Goal: Find contact information: Find contact information

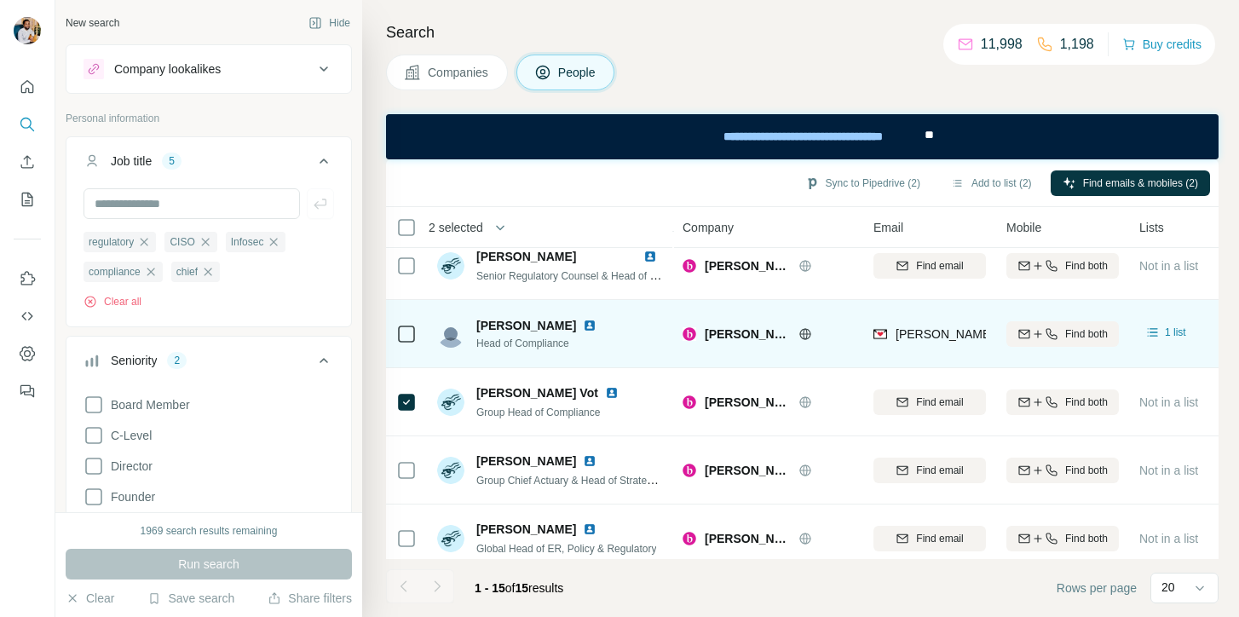
scroll to position [86, 0]
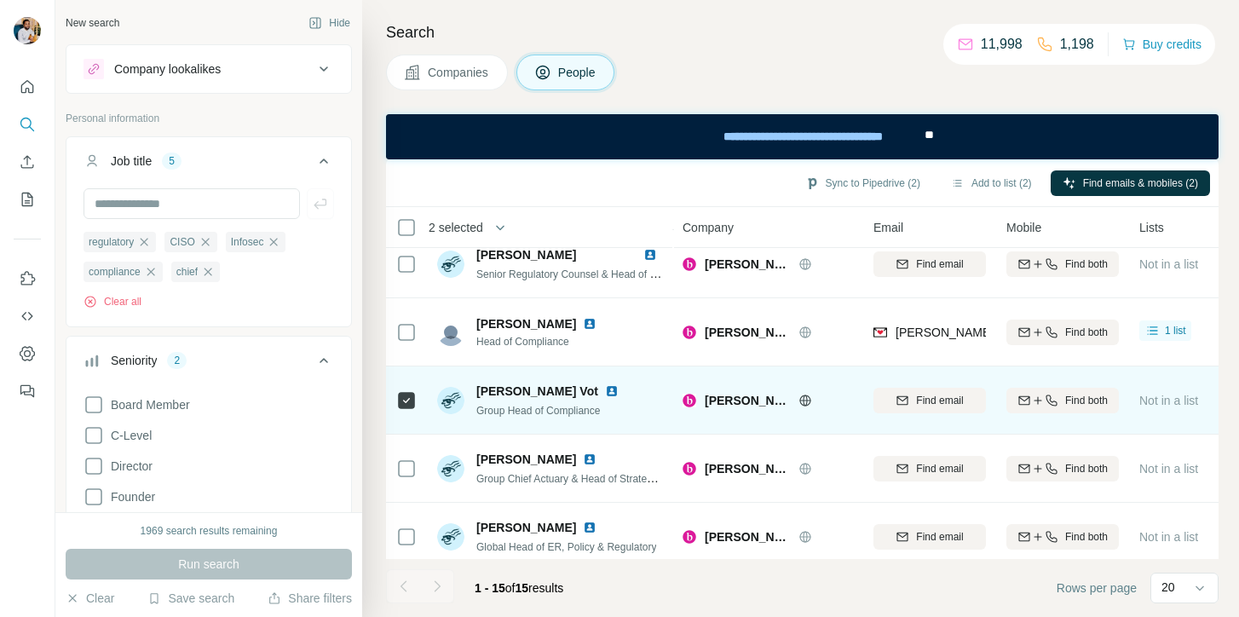
click at [505, 393] on span "[PERSON_NAME] Vot" at bounding box center [538, 391] width 122 height 17
copy span "[PERSON_NAME] Vot"
click at [910, 396] on div "Find email" at bounding box center [930, 400] width 113 height 15
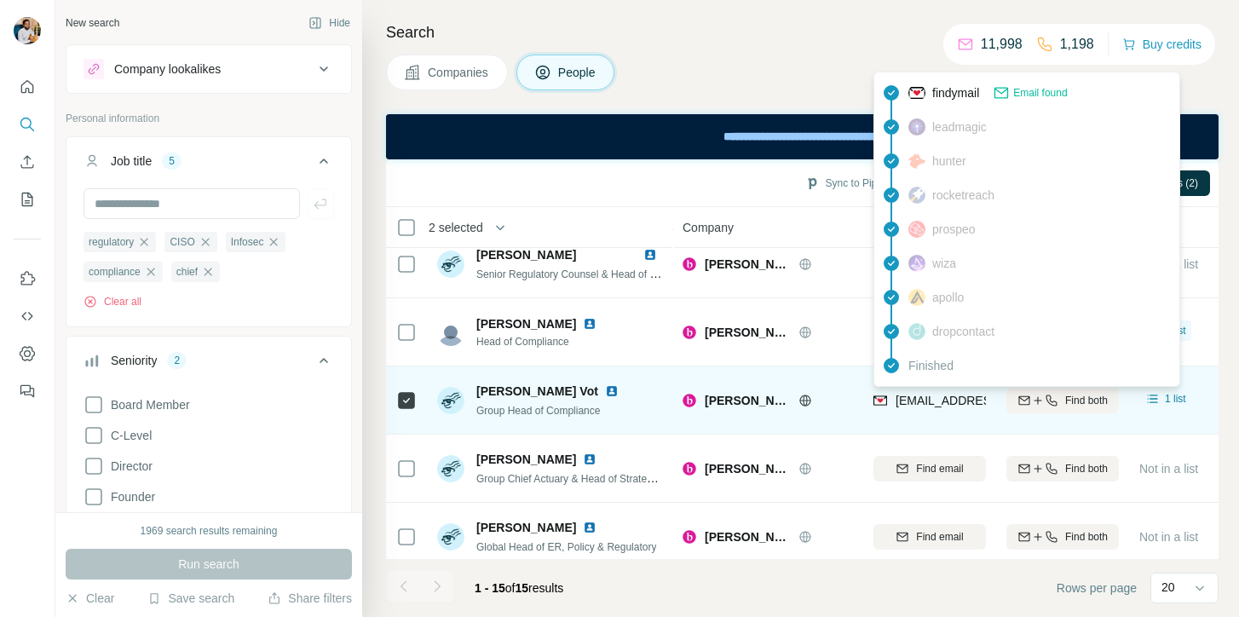
click at [908, 395] on span "[EMAIL_ADDRESS][PERSON_NAME][DOMAIN_NAME]" at bounding box center [1046, 401] width 300 height 14
copy tr "[EMAIL_ADDRESS][PERSON_NAME][DOMAIN_NAME]"
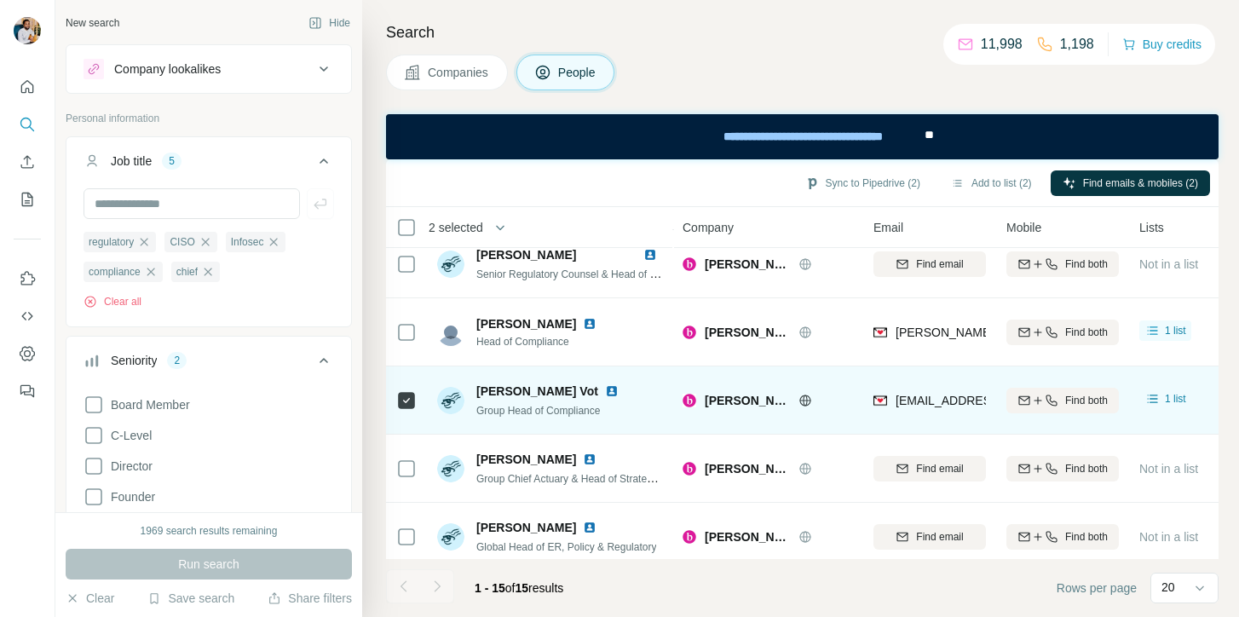
click at [580, 410] on span "Group Head of Compliance" at bounding box center [539, 411] width 124 height 12
copy span "Group Head of Compliance"
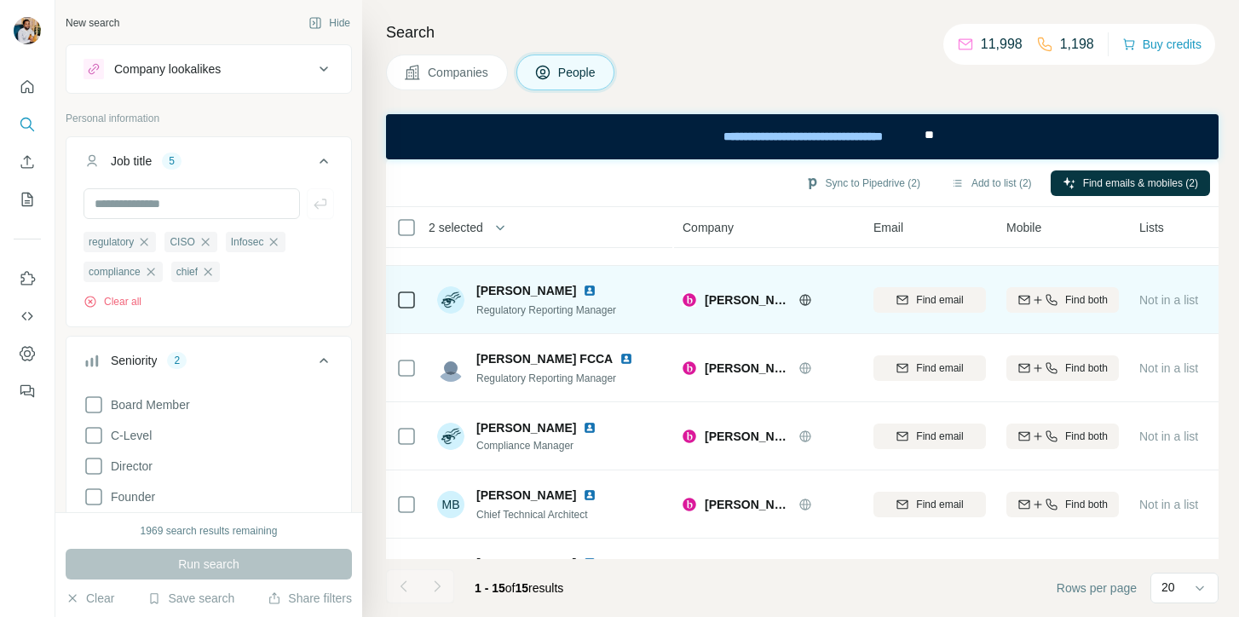
scroll to position [610, 0]
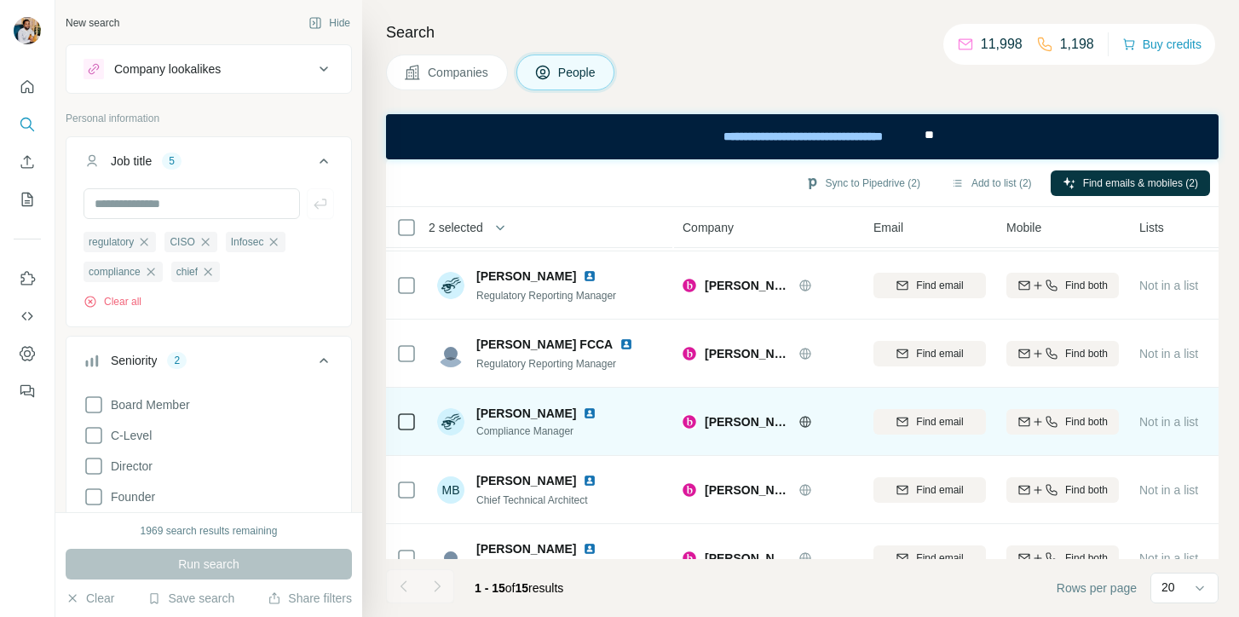
click at [503, 408] on span "[PERSON_NAME]" at bounding box center [527, 413] width 100 height 17
copy span "[PERSON_NAME]"
click at [960, 426] on span "Find email" at bounding box center [939, 421] width 47 height 15
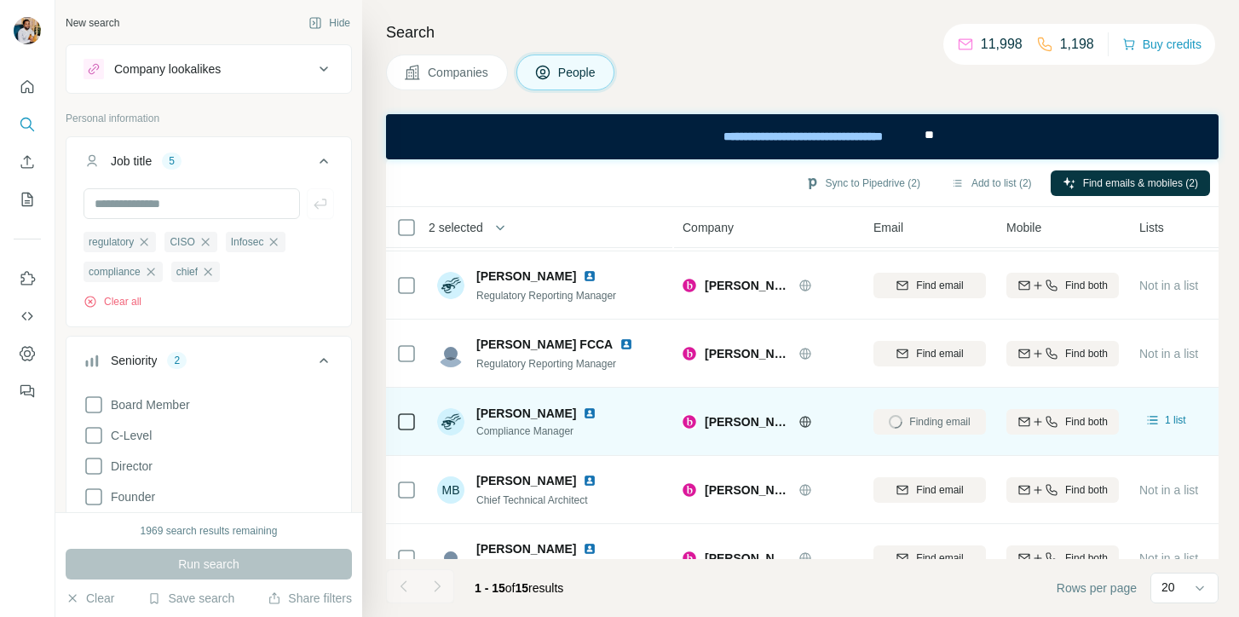
click at [526, 426] on span "Compliance Manager" at bounding box center [540, 431] width 127 height 15
copy span "Compliance Manager"
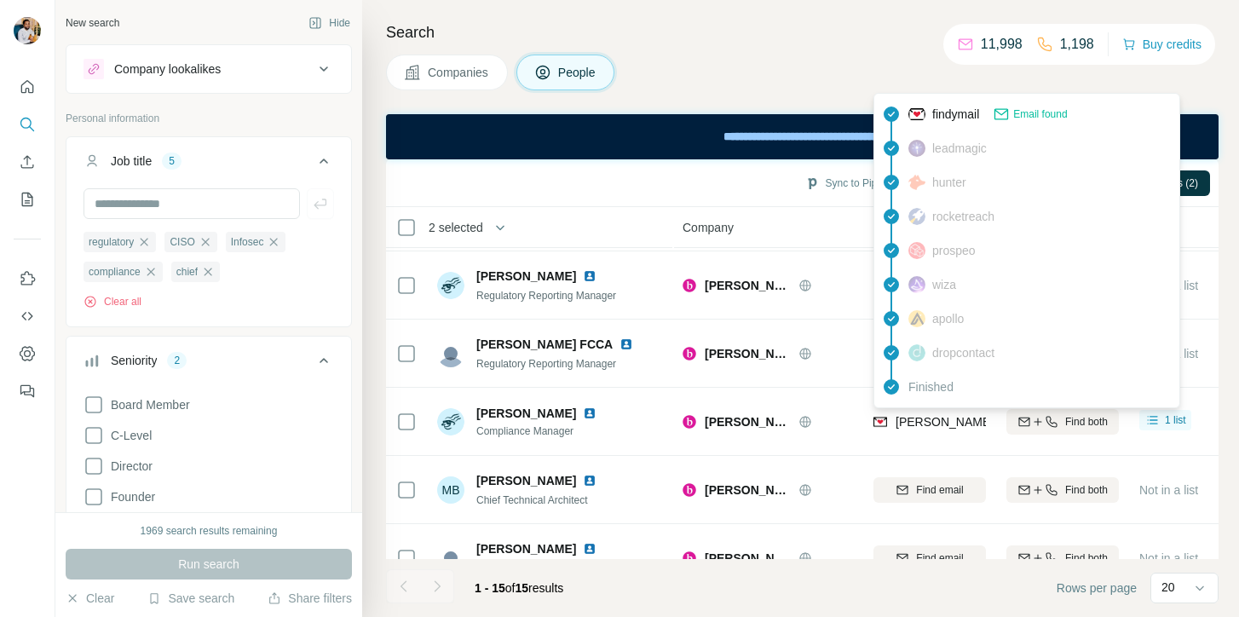
click at [949, 425] on span "[PERSON_NAME][EMAIL_ADDRESS][PERSON_NAME][DOMAIN_NAME]" at bounding box center [1095, 422] width 399 height 14
copy tr "[PERSON_NAME][EMAIL_ADDRESS][PERSON_NAME][DOMAIN_NAME]"
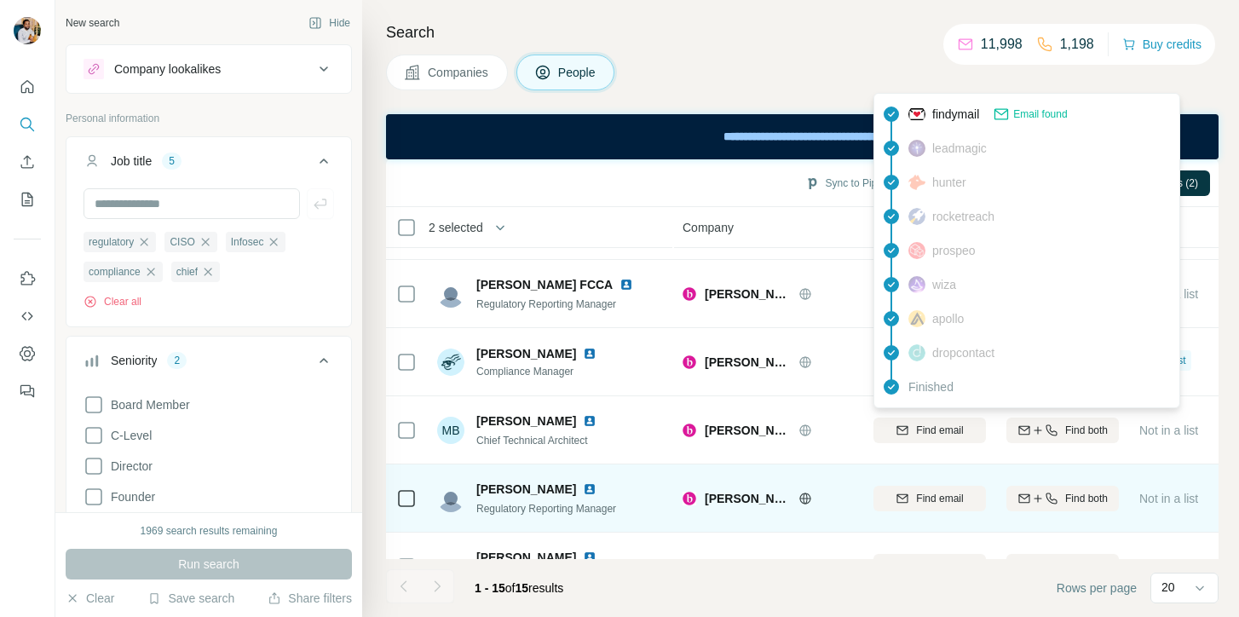
scroll to position [712, 0]
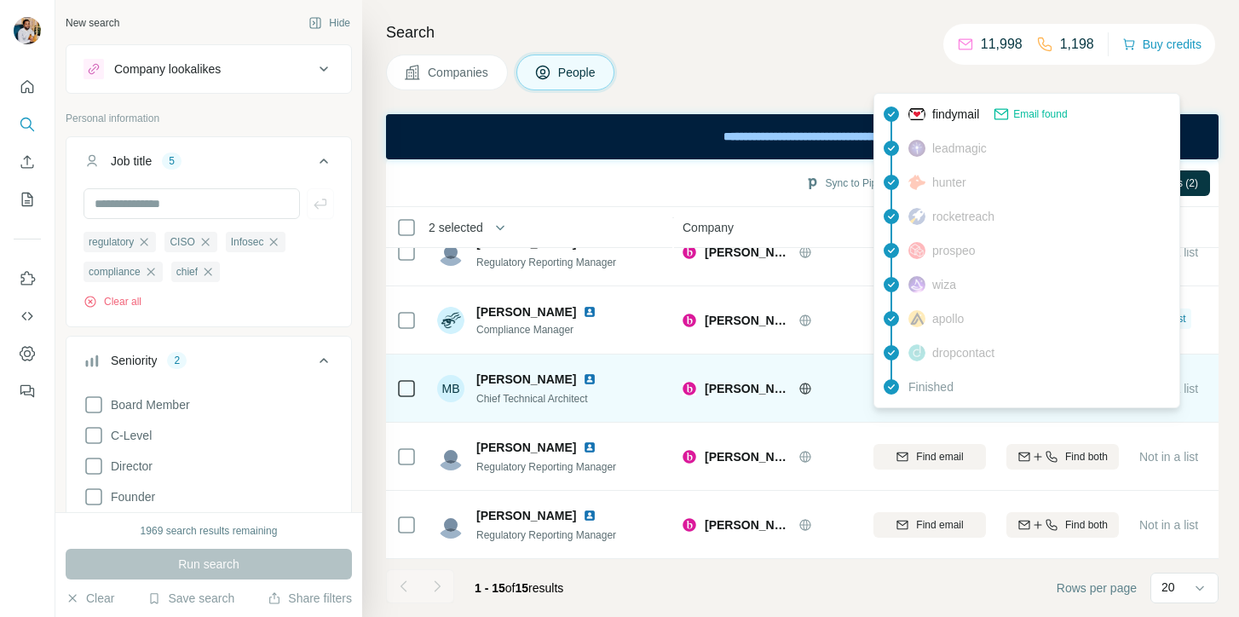
click at [521, 394] on span "Chief Technical Architect" at bounding box center [533, 399] width 112 height 12
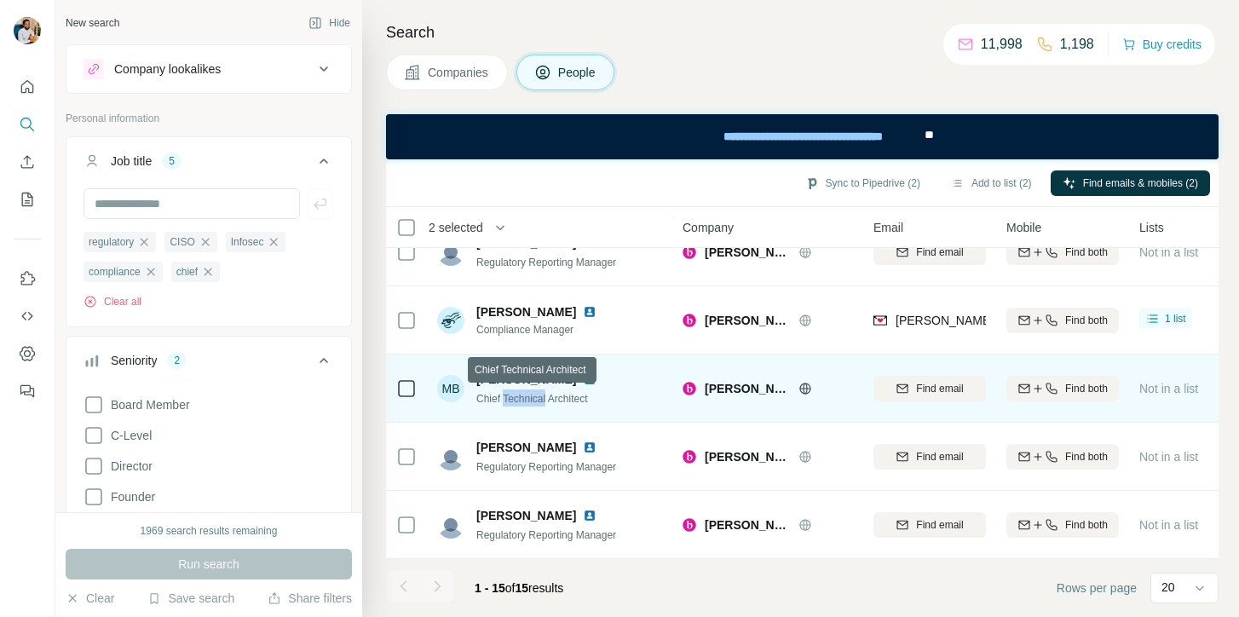
click at [521, 394] on span "Chief Technical Architect" at bounding box center [533, 399] width 112 height 12
copy span "Chief Technical Architect"
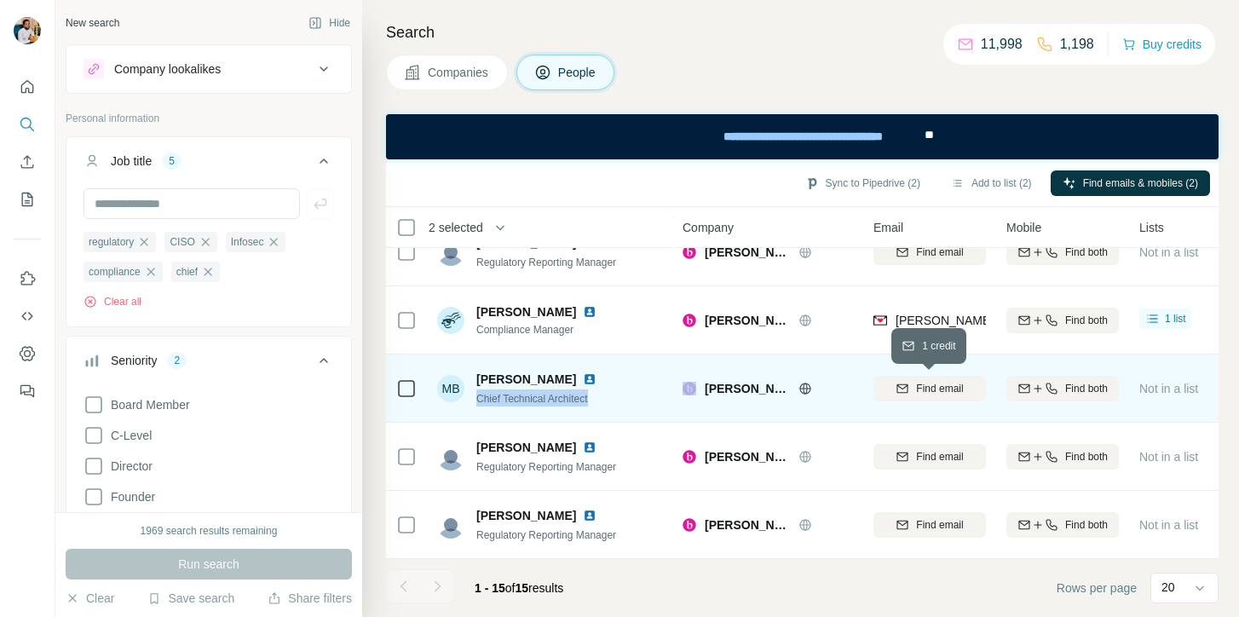
click at [921, 382] on span "Find email" at bounding box center [939, 388] width 47 height 15
click at [514, 384] on span "[PERSON_NAME]" at bounding box center [527, 379] width 100 height 17
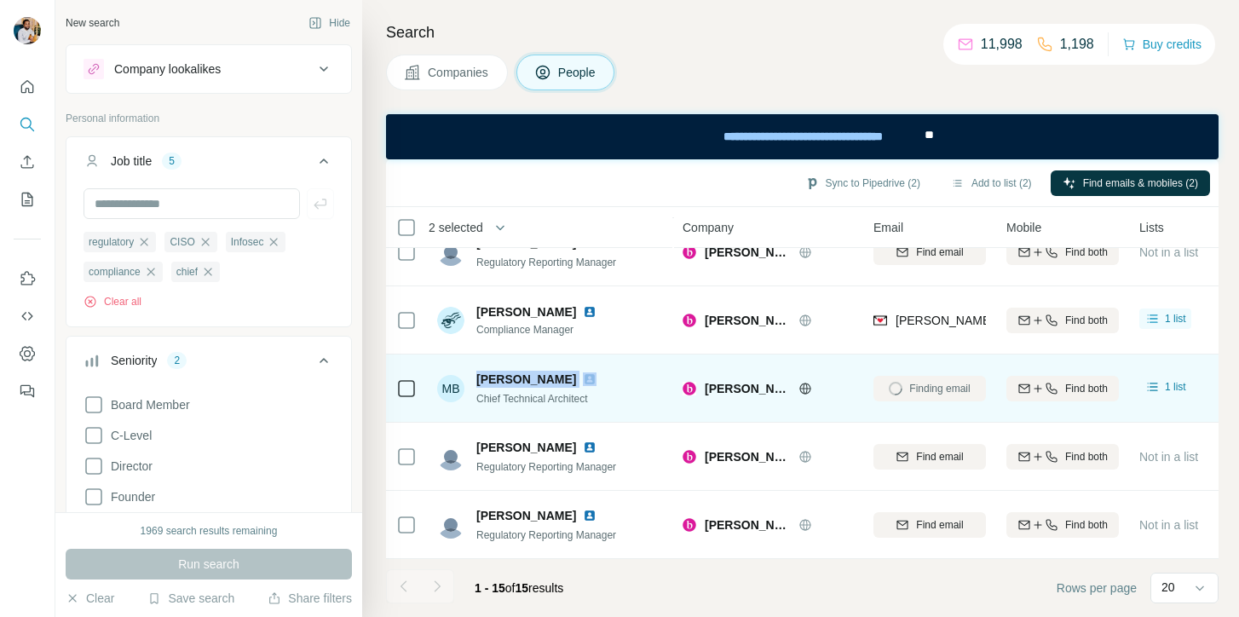
click at [514, 384] on span "[PERSON_NAME]" at bounding box center [527, 379] width 100 height 17
copy span "[PERSON_NAME]"
click at [555, 405] on div "Chief Technical Architect" at bounding box center [540, 398] width 127 height 17
click at [555, 403] on span "Chief Technical Architect" at bounding box center [533, 399] width 112 height 12
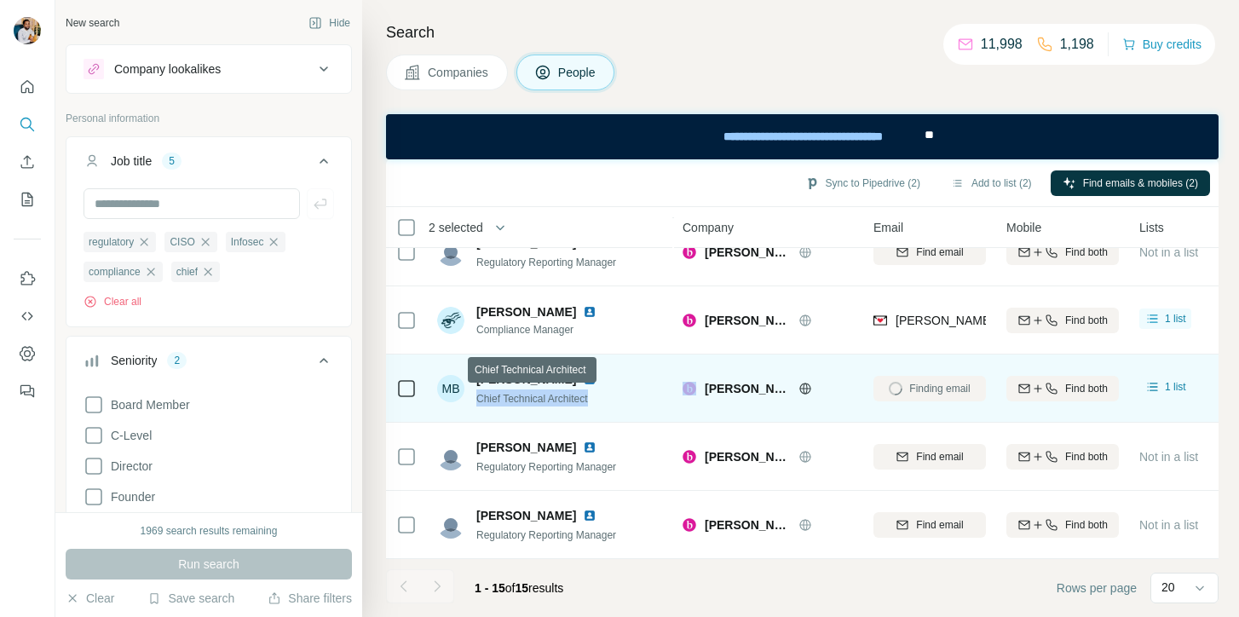
click at [555, 403] on span "Chief Technical Architect" at bounding box center [533, 399] width 112 height 12
copy span "Chief Technical Architect"
